Goal: Use online tool/utility: Use online tool/utility

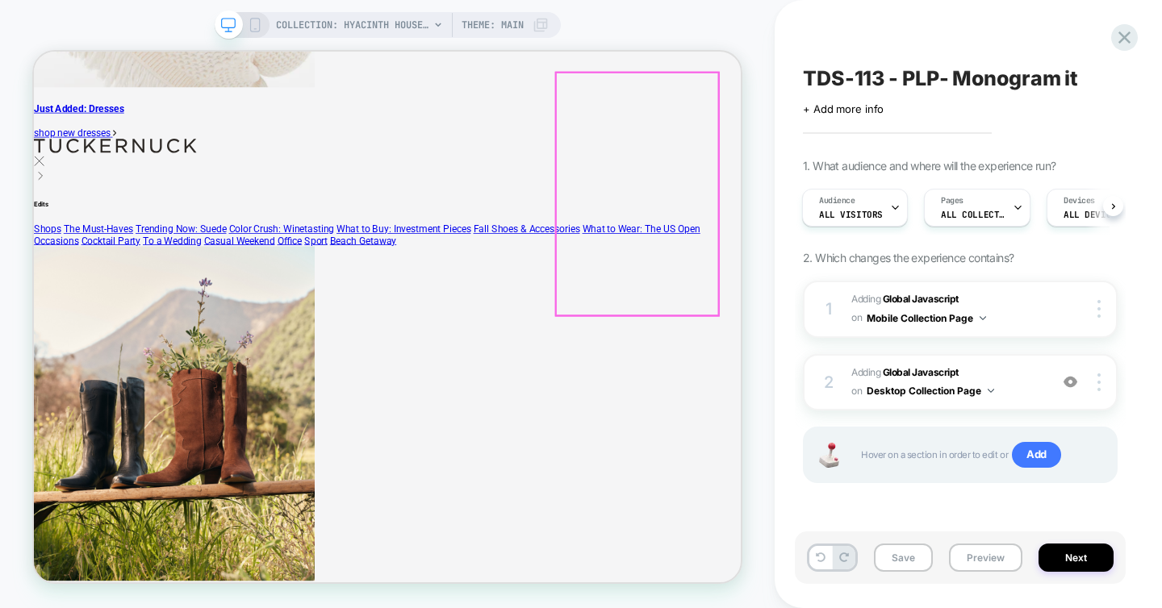
scroll to position [2267, 0]
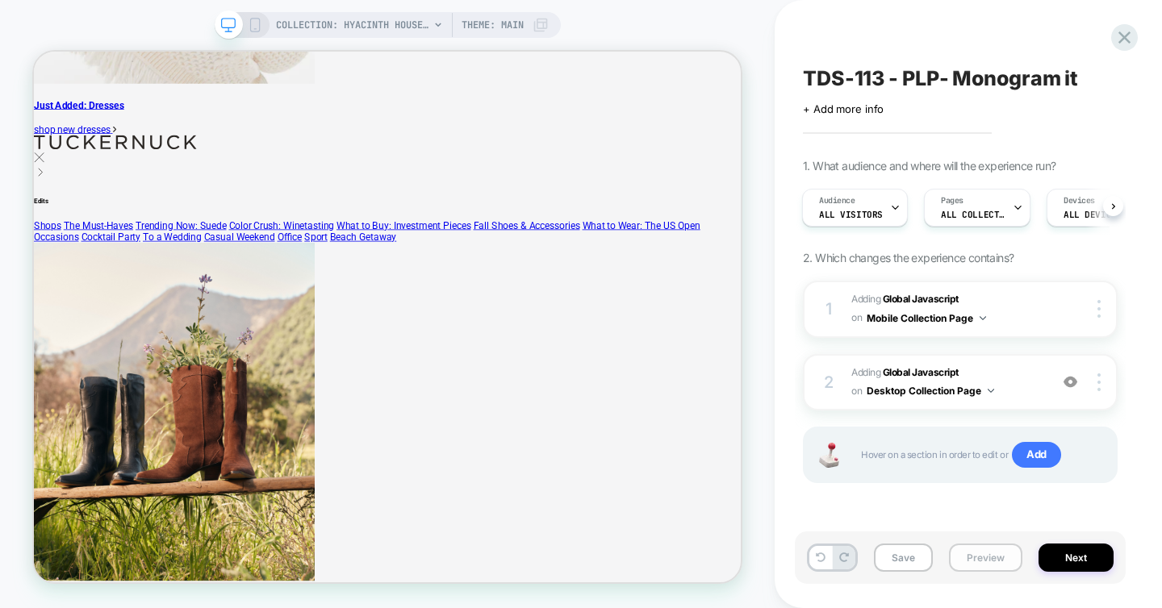
click at [983, 564] on button "Preview" at bounding box center [985, 558] width 73 height 28
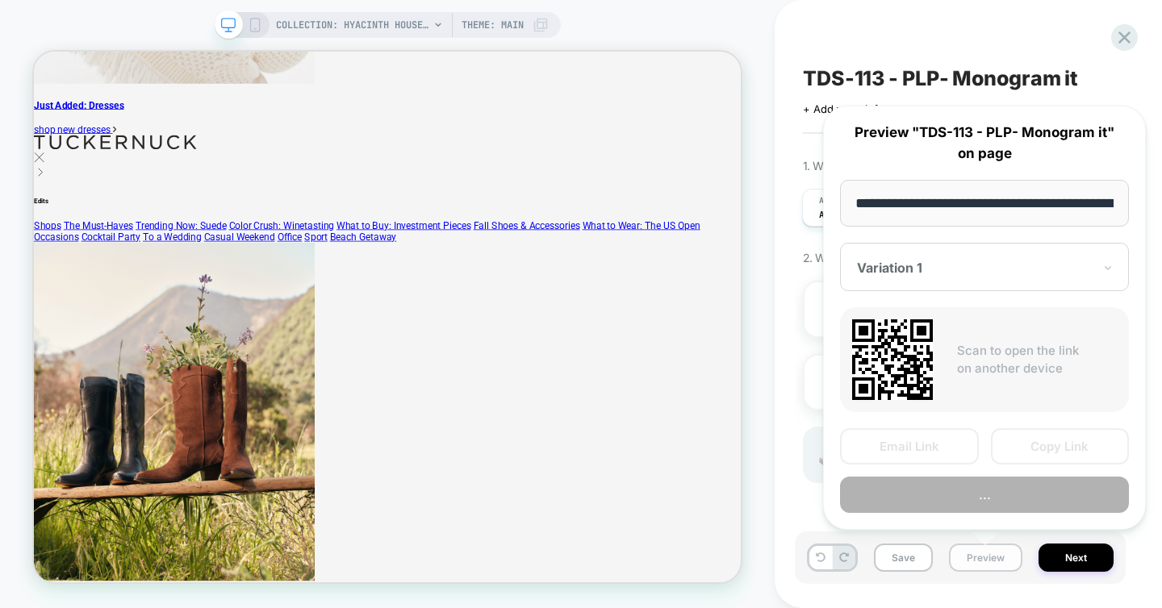
scroll to position [0, 160]
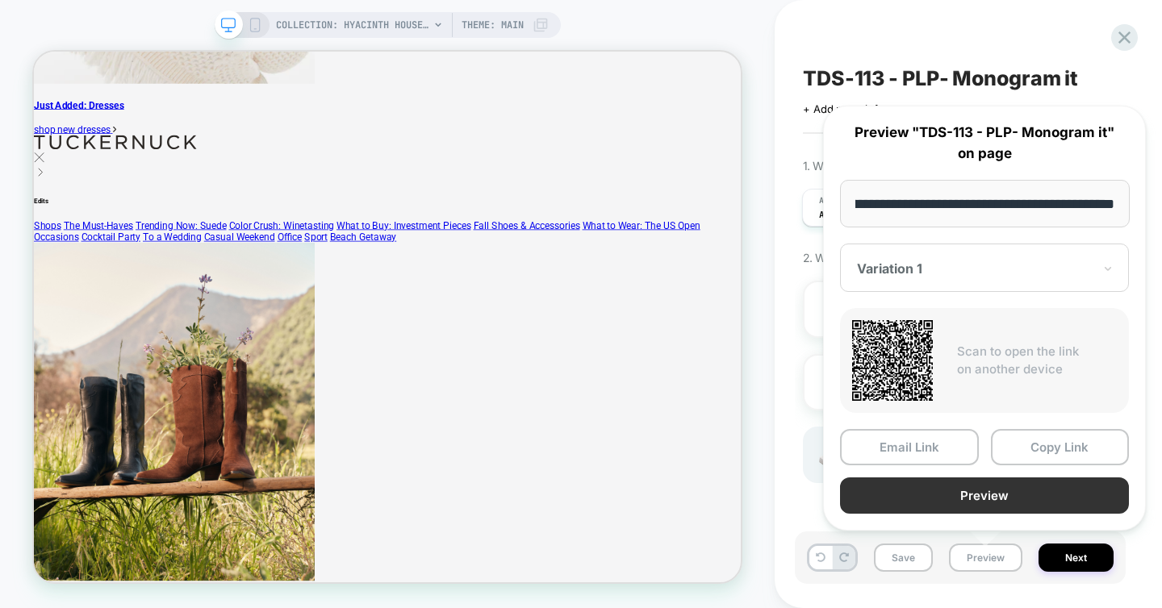
click at [1004, 496] on button "Preview" at bounding box center [984, 496] width 289 height 36
